Goal: Transaction & Acquisition: Purchase product/service

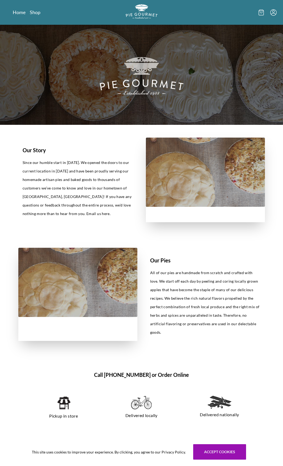
click at [275, 12] on icon "Menu" at bounding box center [273, 12] width 6 height 6
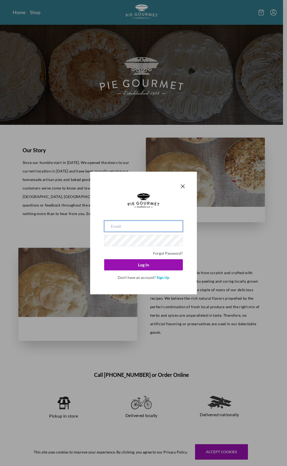
click at [133, 228] on input "email" at bounding box center [143, 225] width 79 height 11
click at [160, 242] on link "Sign Up" at bounding box center [163, 277] width 13 height 5
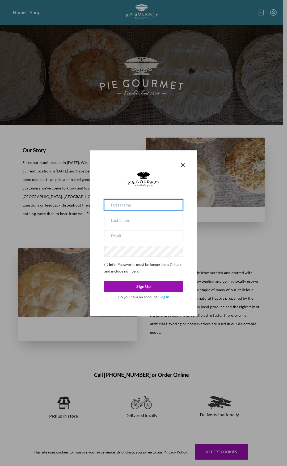
click at [150, 204] on input at bounding box center [143, 204] width 79 height 11
type input "LAUREN"
type input "[PERSON_NAME]"
type input "[EMAIL_ADDRESS][DOMAIN_NAME]"
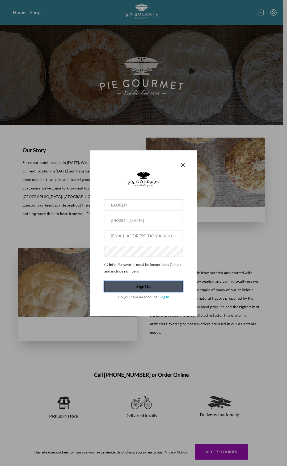
click at [141, 242] on button "Sign Up" at bounding box center [143, 286] width 79 height 11
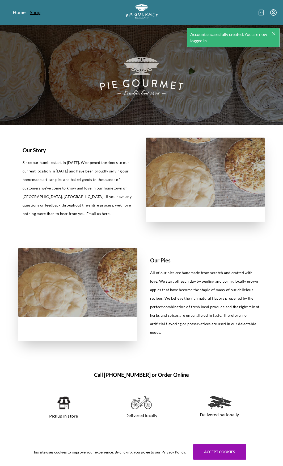
click at [34, 13] on link "Shop" at bounding box center [35, 12] width 11 height 6
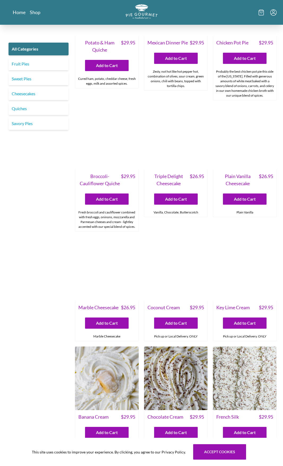
scroll to position [744, 0]
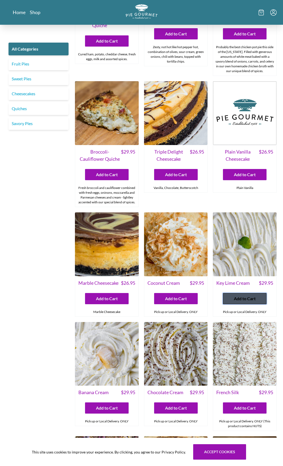
click at [244, 242] on span "Add to Cart" at bounding box center [245, 298] width 22 height 6
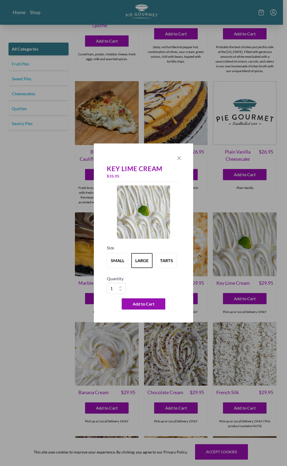
click at [178, 157] on icon "Close panel" at bounding box center [179, 157] width 3 height 3
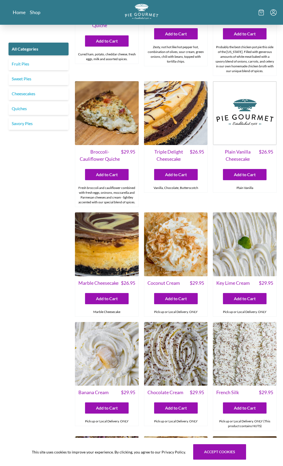
click at [147, 11] on img "Logo" at bounding box center [142, 11] width 34 height 15
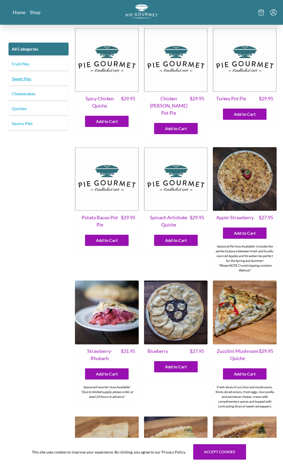
click at [33, 80] on link "Sweet Pies" at bounding box center [39, 78] width 60 height 13
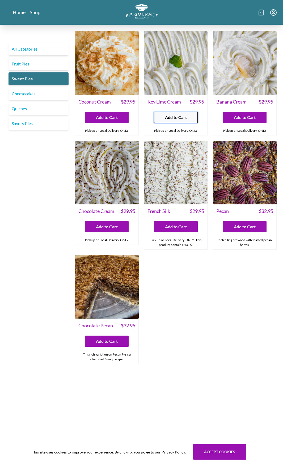
click at [164, 118] on button "Add to Cart" at bounding box center [176, 117] width 44 height 11
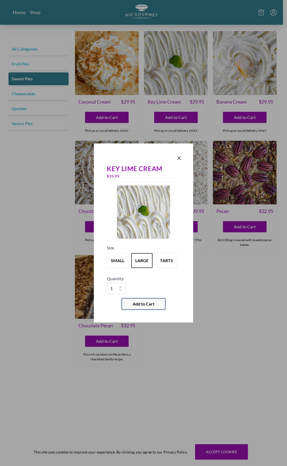
click at [157, 303] on button "Add to Cart" at bounding box center [144, 303] width 44 height 11
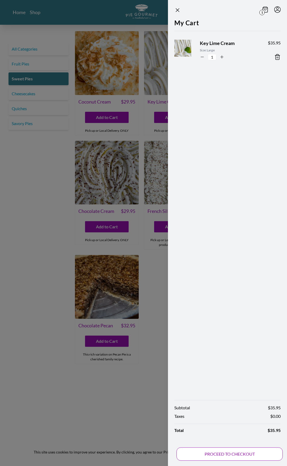
click at [221, 449] on button "PROCEED TO CHECKOUT" at bounding box center [230, 453] width 106 height 13
